Goal: Information Seeking & Learning: Learn about a topic

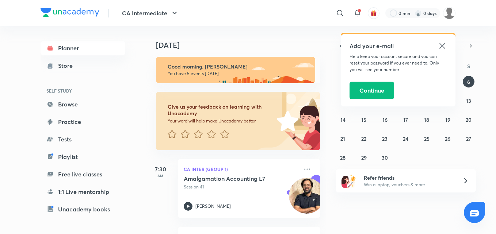
click at [445, 45] on icon at bounding box center [442, 46] width 9 height 9
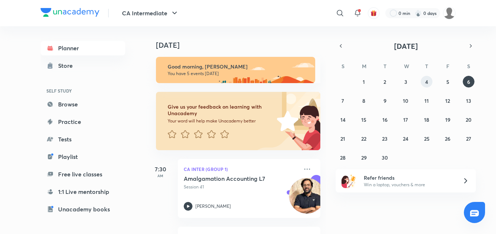
click at [429, 85] on button "4" at bounding box center [427, 82] width 12 height 12
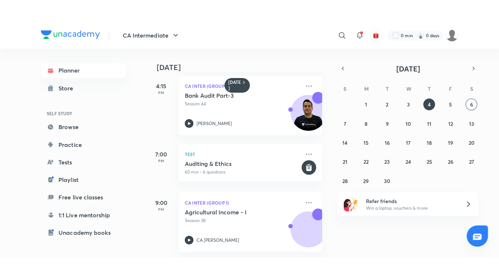
scroll to position [282, 0]
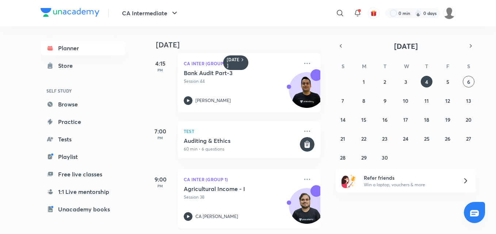
click at [192, 213] on icon at bounding box center [188, 217] width 9 height 9
click at [189, 213] on icon at bounding box center [188, 217] width 9 height 9
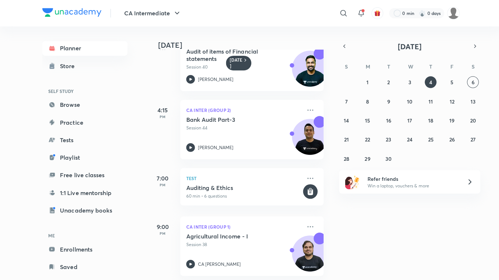
scroll to position [236, 0]
